Goal: Transaction & Acquisition: Purchase product/service

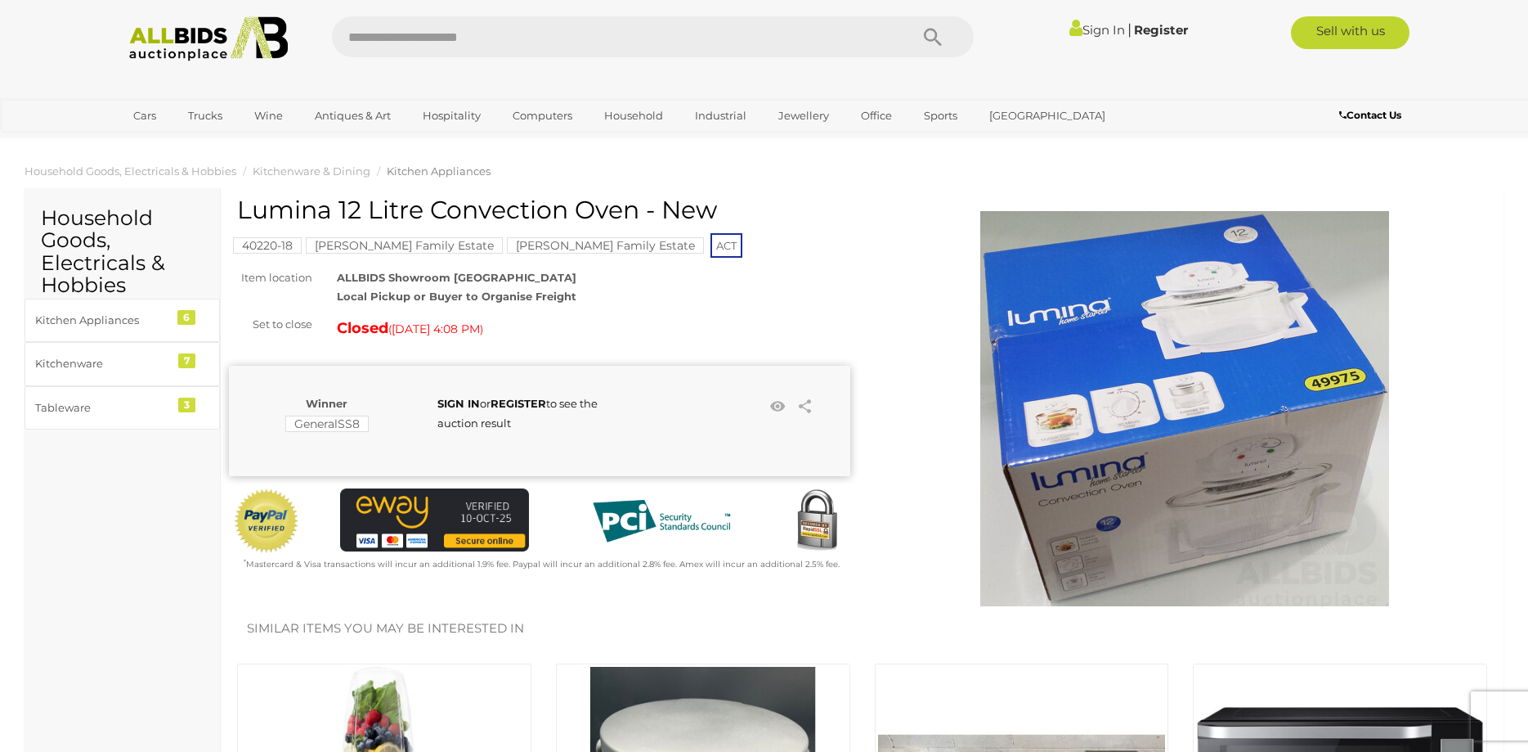
scroll to position [445, 0]
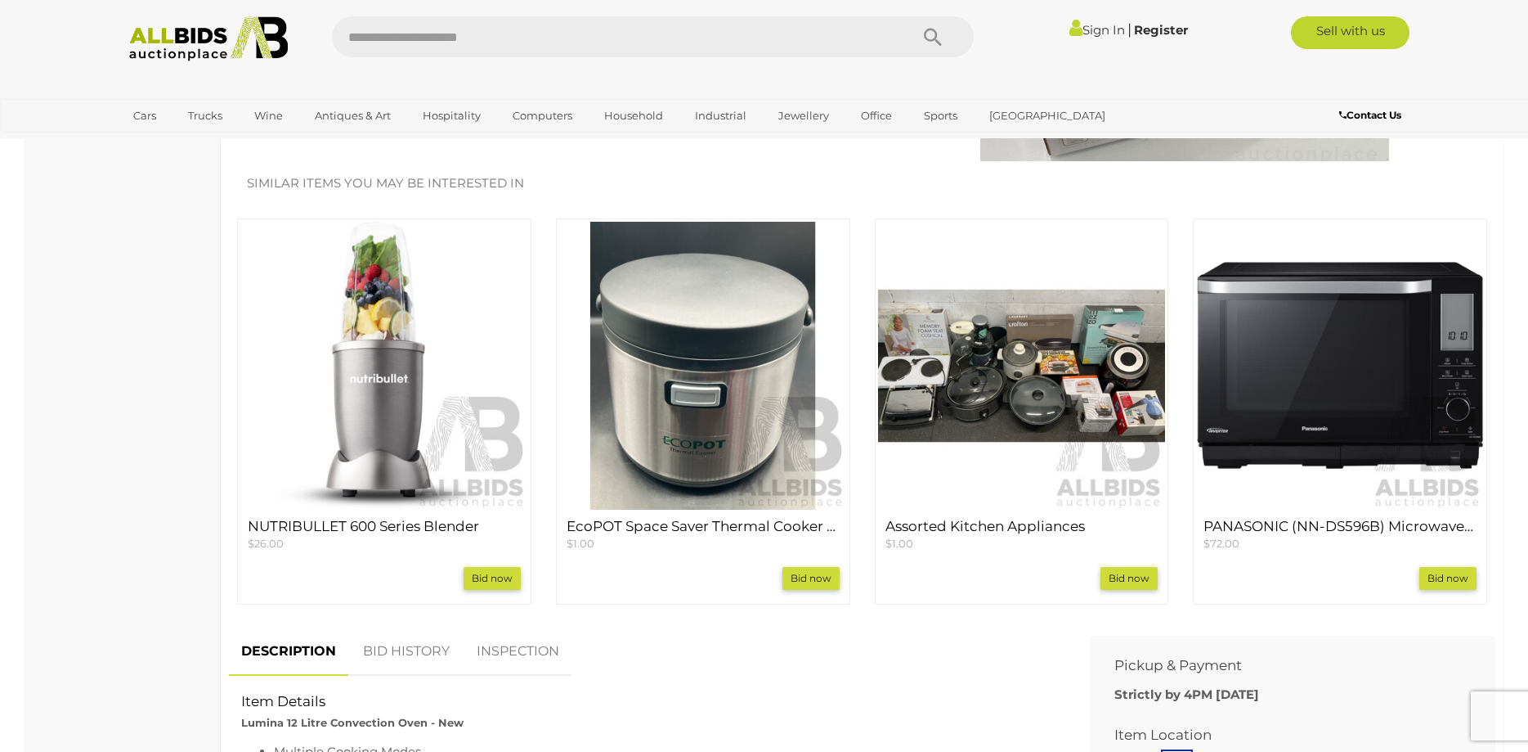
click at [1100, 346] on img at bounding box center [1022, 366] width 288 height 288
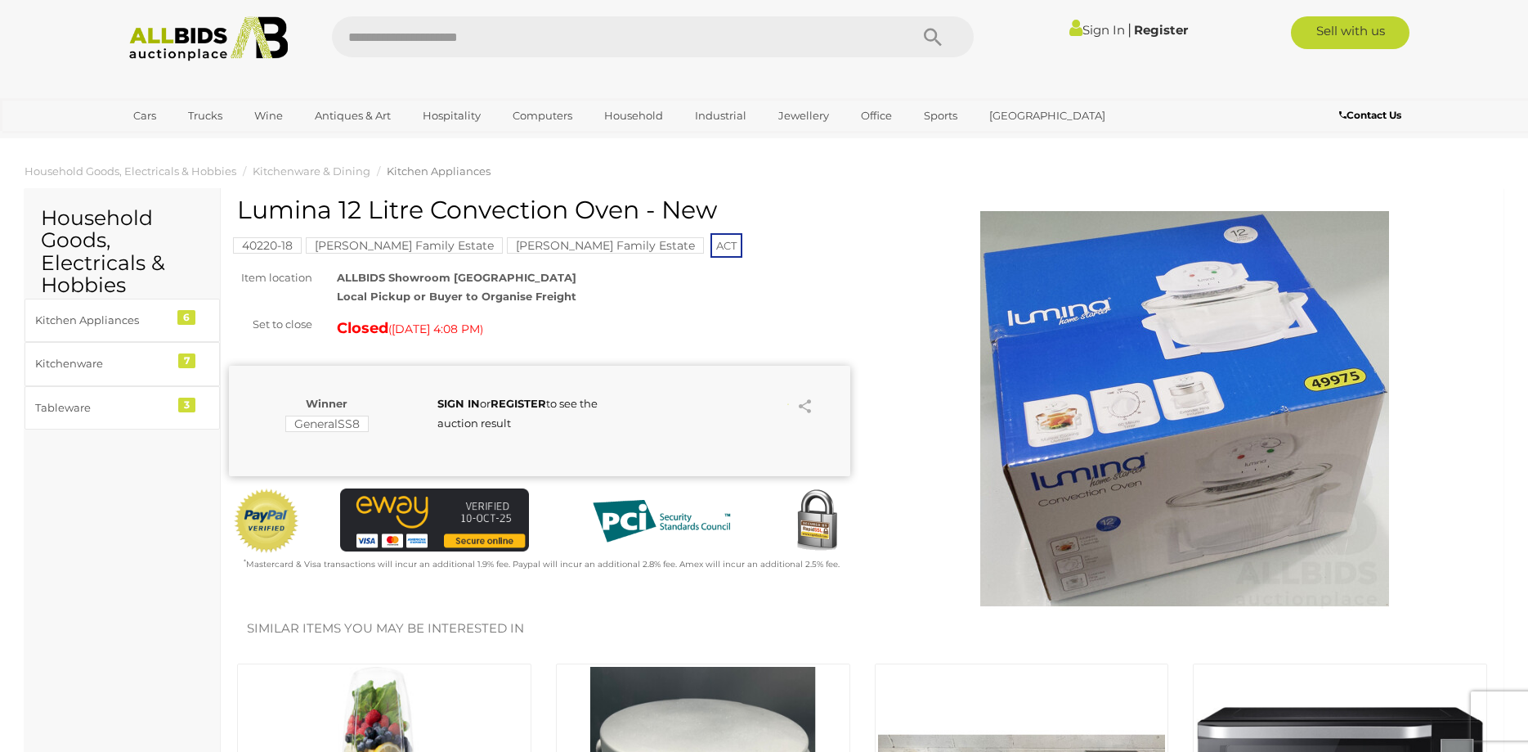
scroll to position [445, 0]
